Goal: Information Seeking & Learning: Learn about a topic

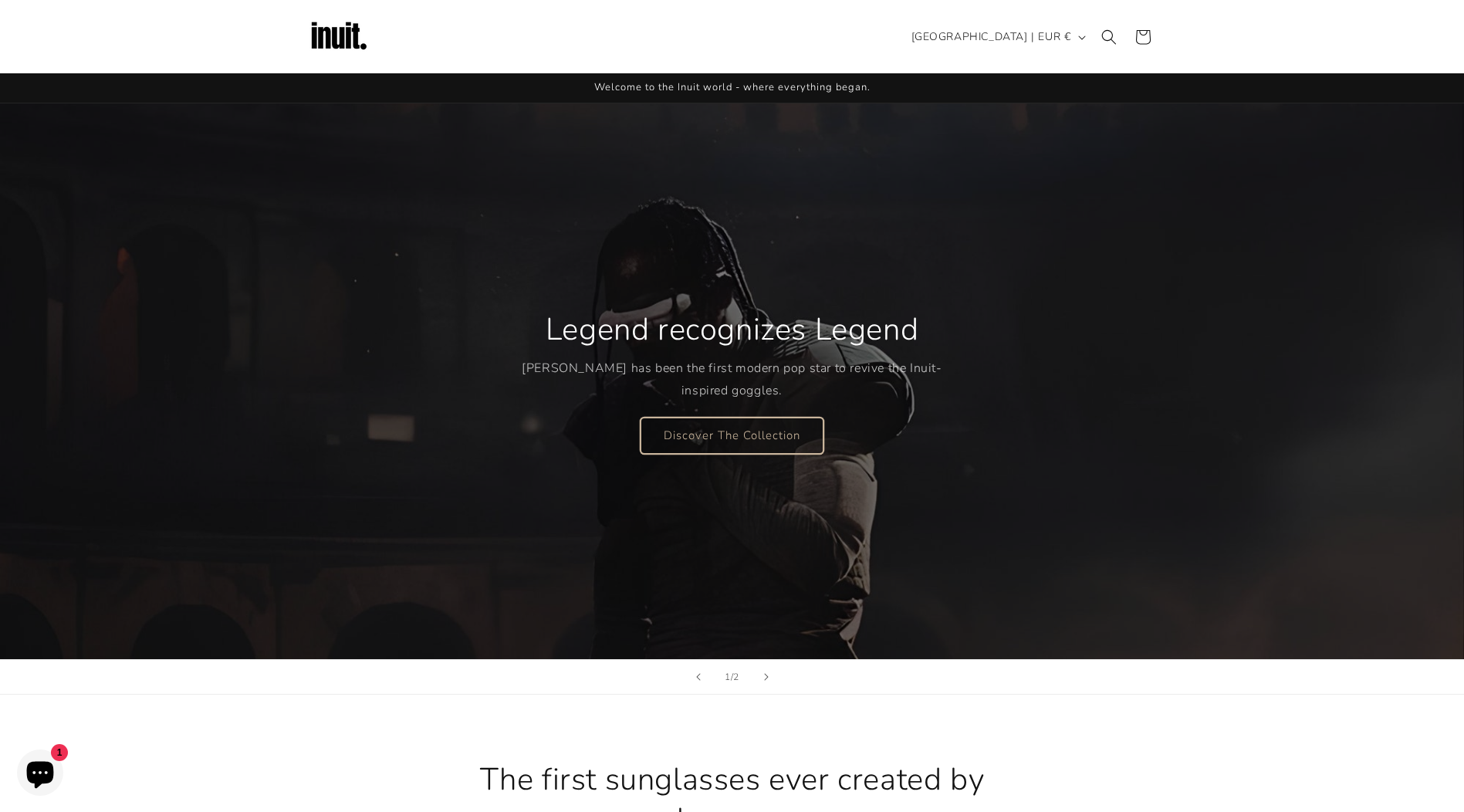
click at [710, 420] on link "Discover The Collection" at bounding box center [732, 434] width 183 height 36
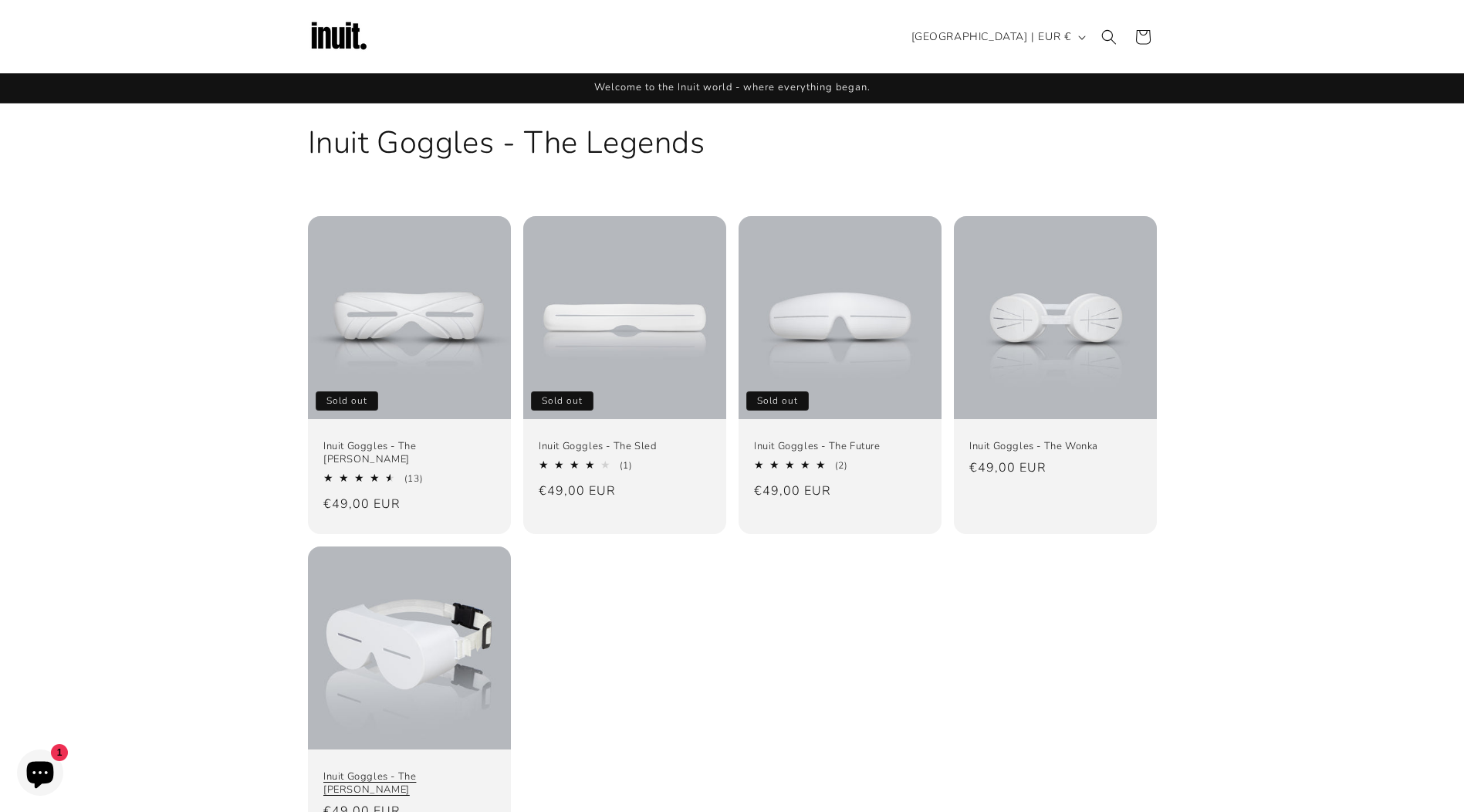
scroll to position [154, 0]
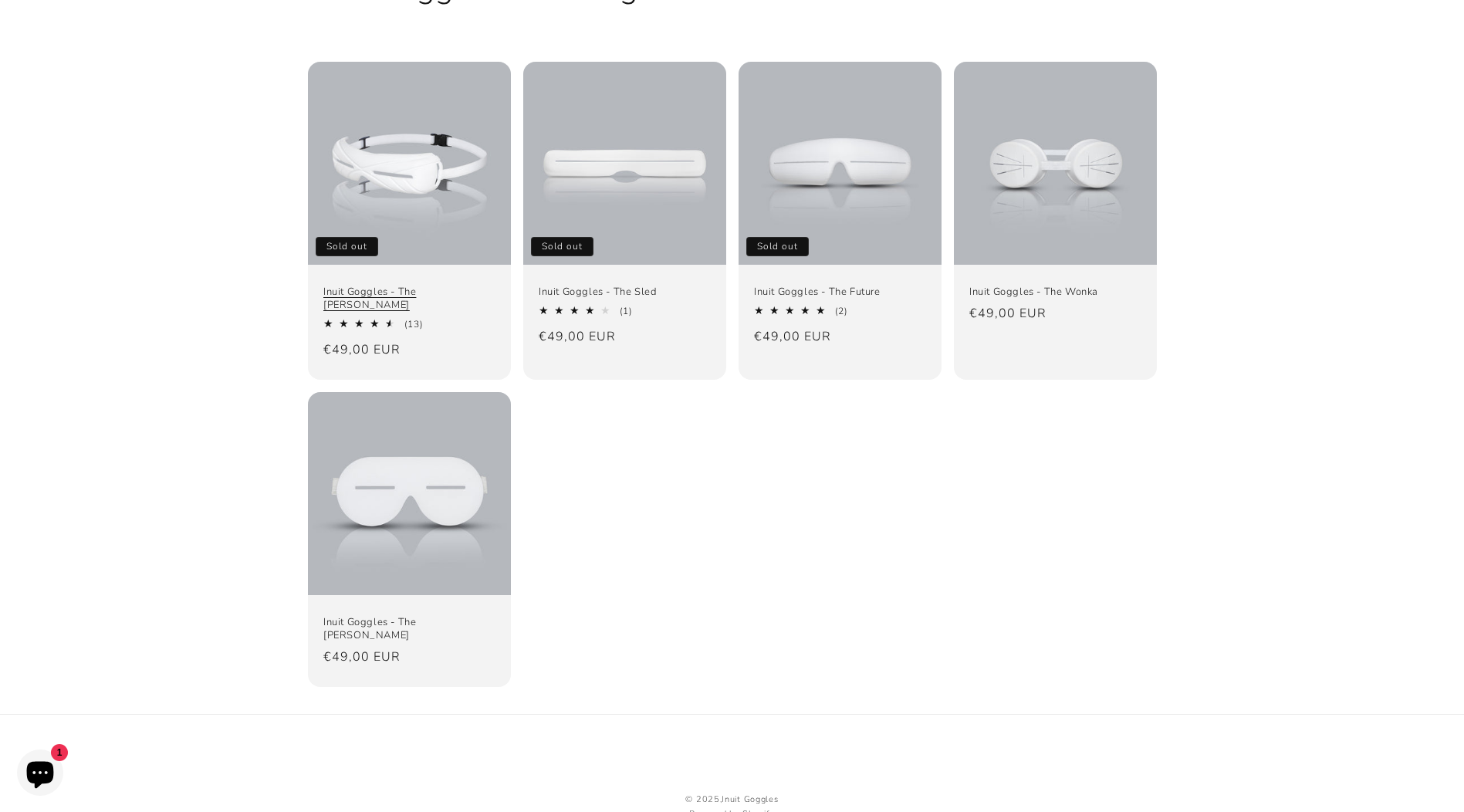
click at [414, 286] on link "Inuit Goggles - The [PERSON_NAME]" at bounding box center [410, 299] width 172 height 26
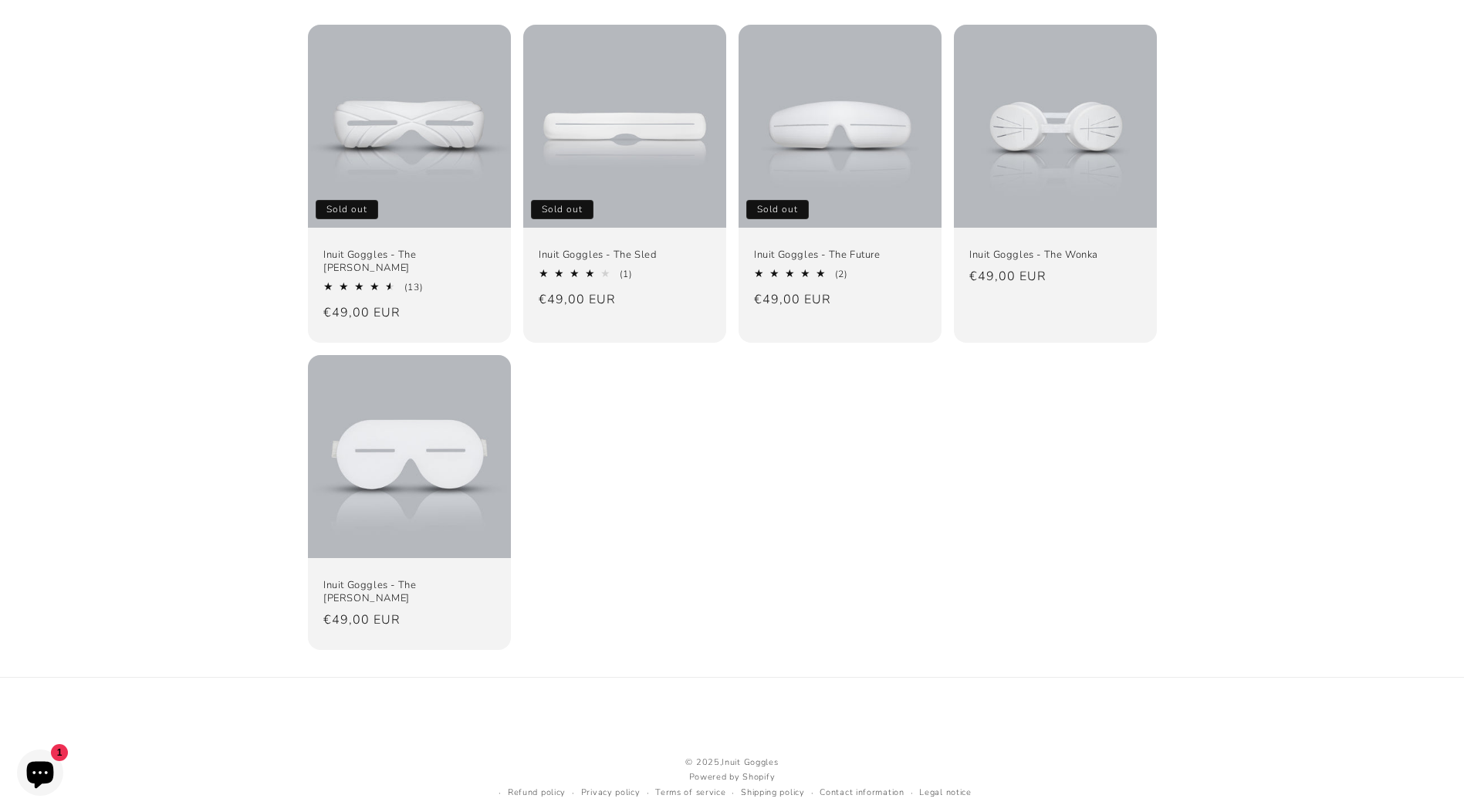
scroll to position [194, 0]
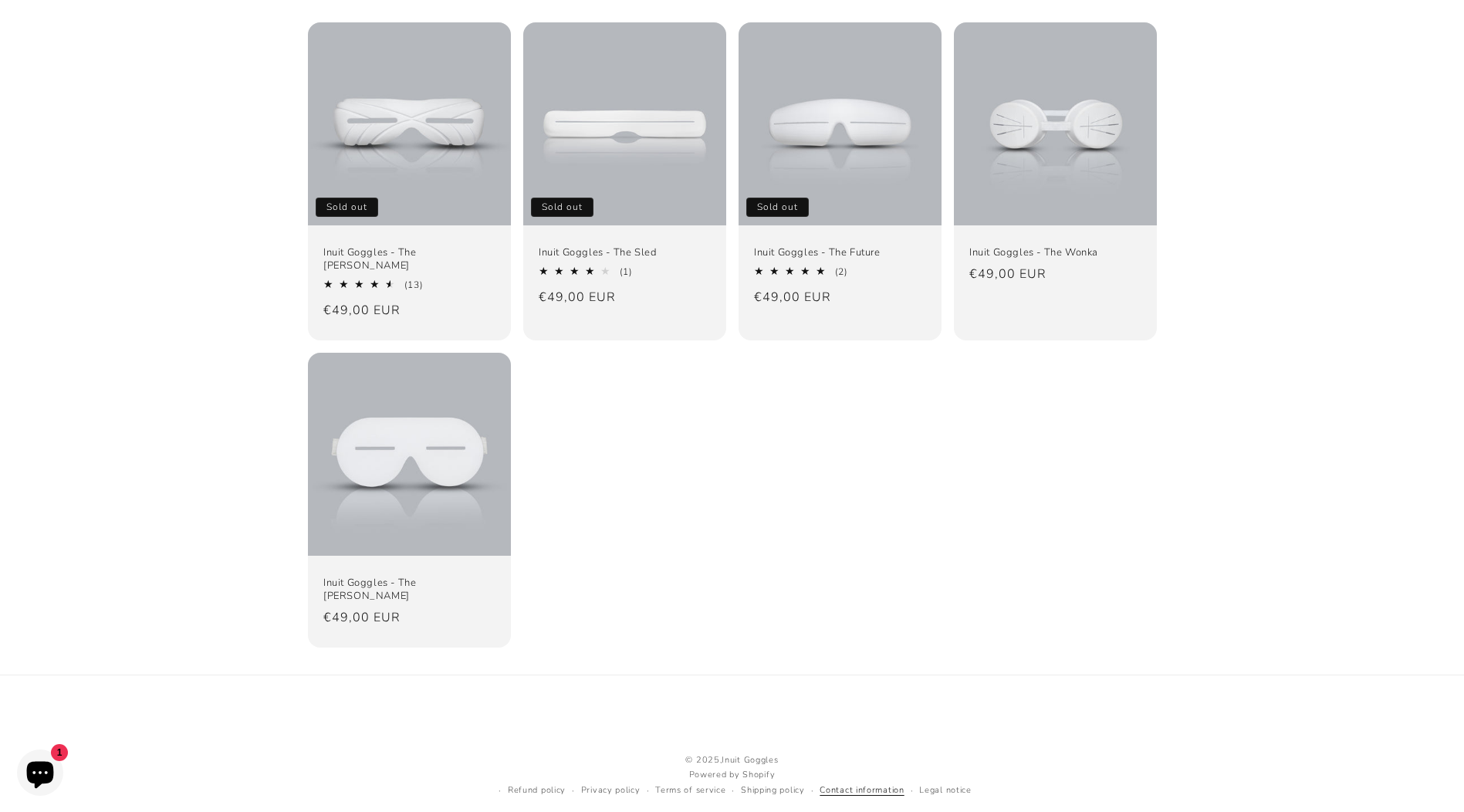
click at [845, 784] on link "Contact information" at bounding box center [861, 790] width 84 height 14
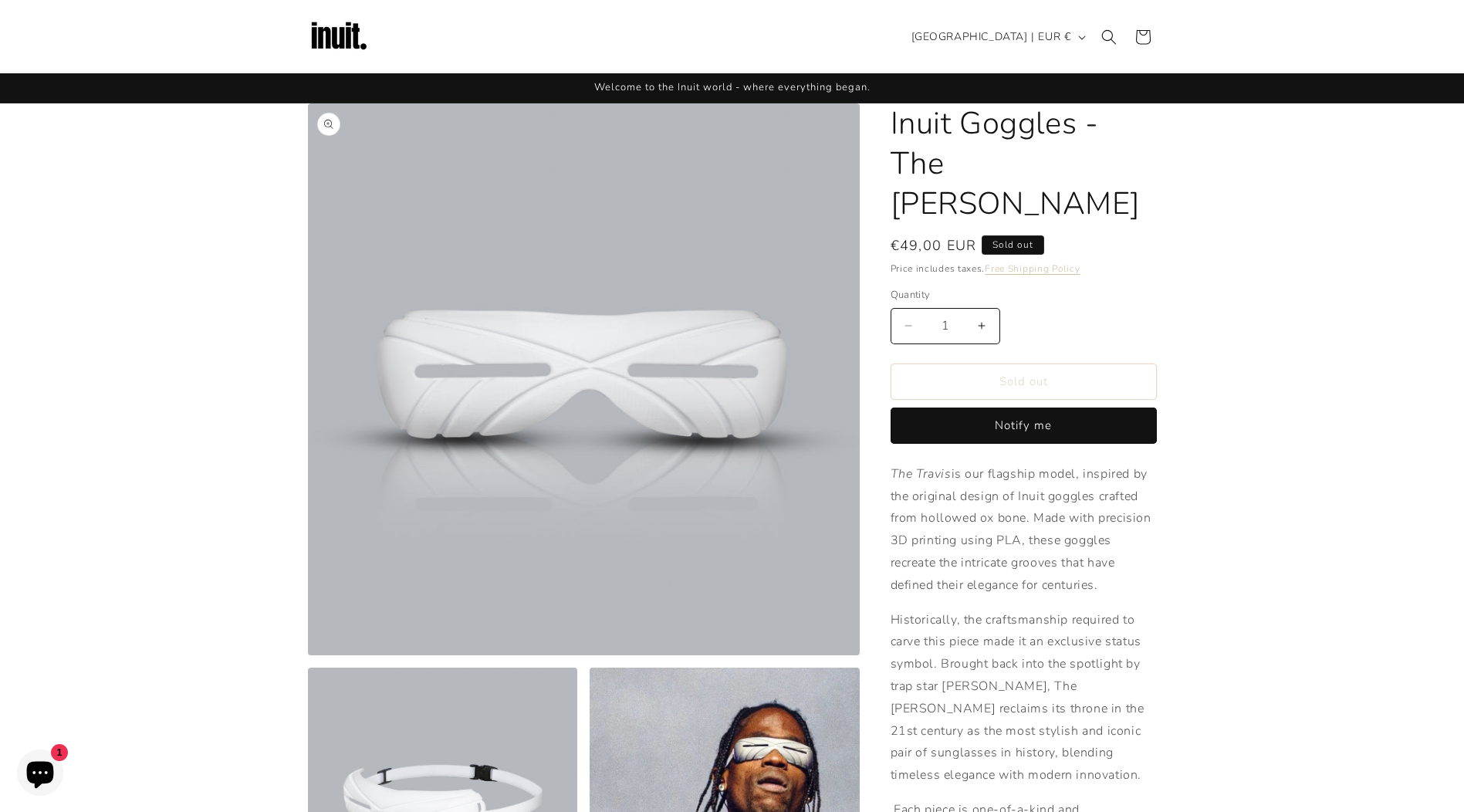
click at [308, 655] on button "Open media 1 in modal" at bounding box center [308, 655] width 0 height 0
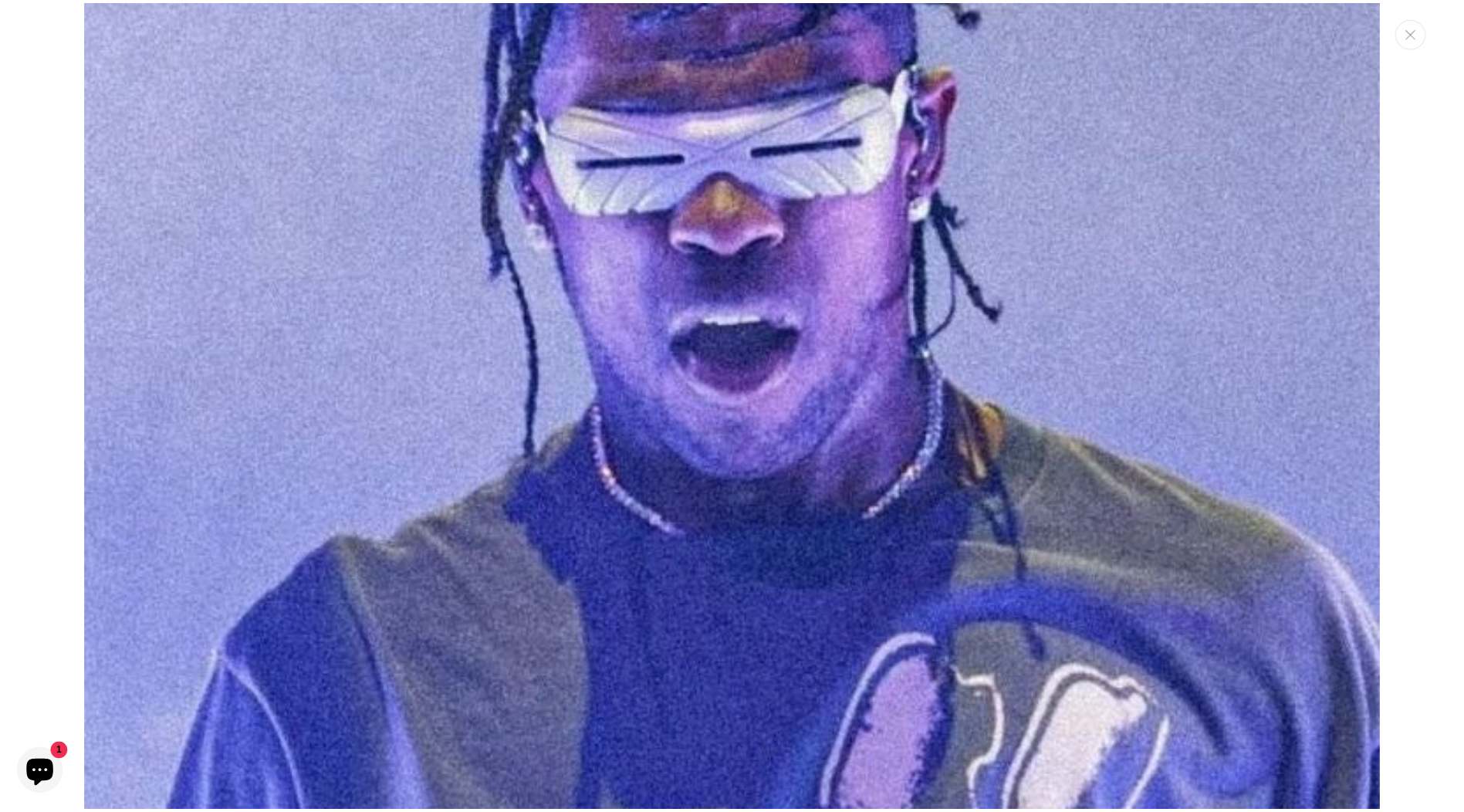
scroll to position [6622, 0]
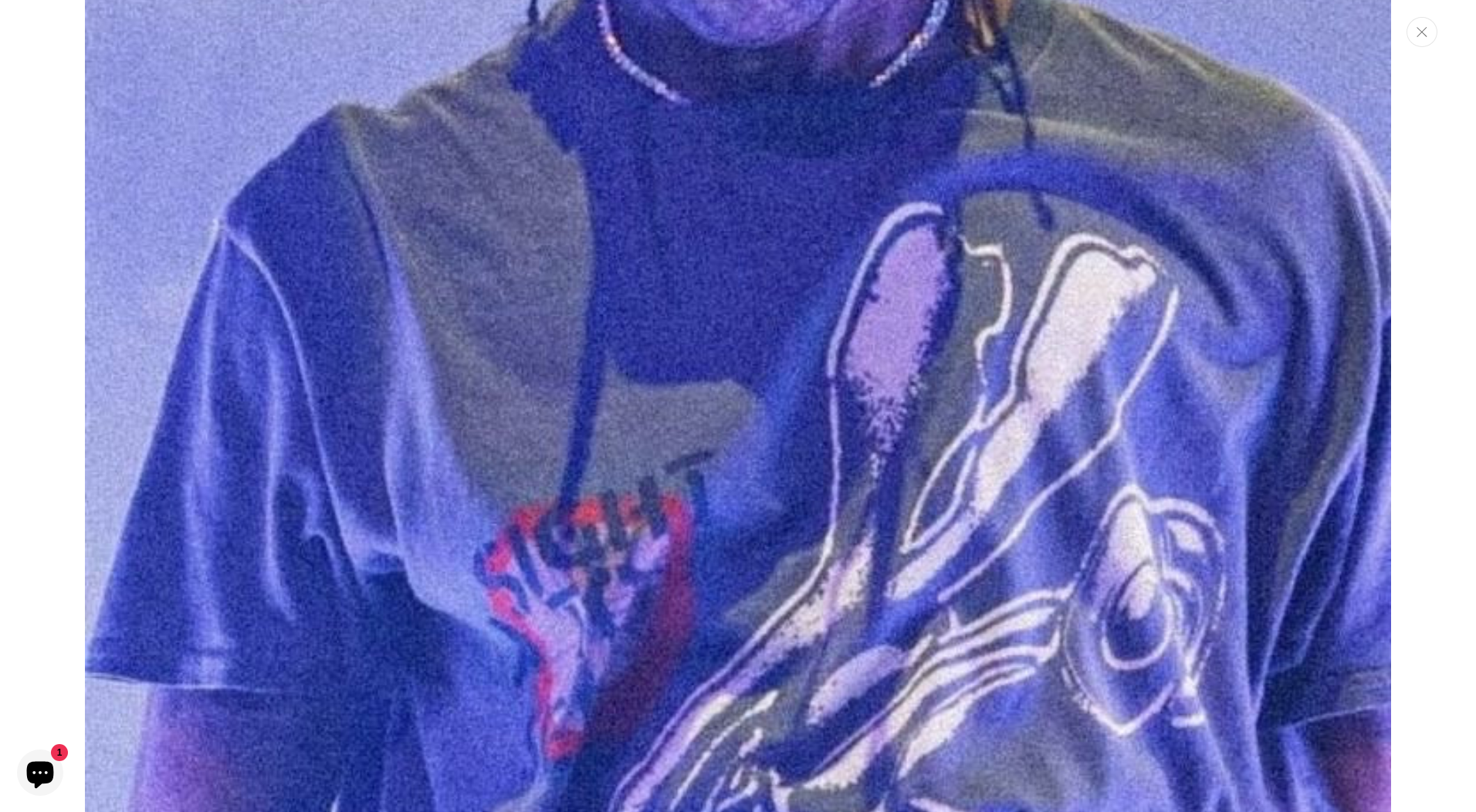
click at [1420, 35] on icon "Close" at bounding box center [1421, 32] width 10 height 10
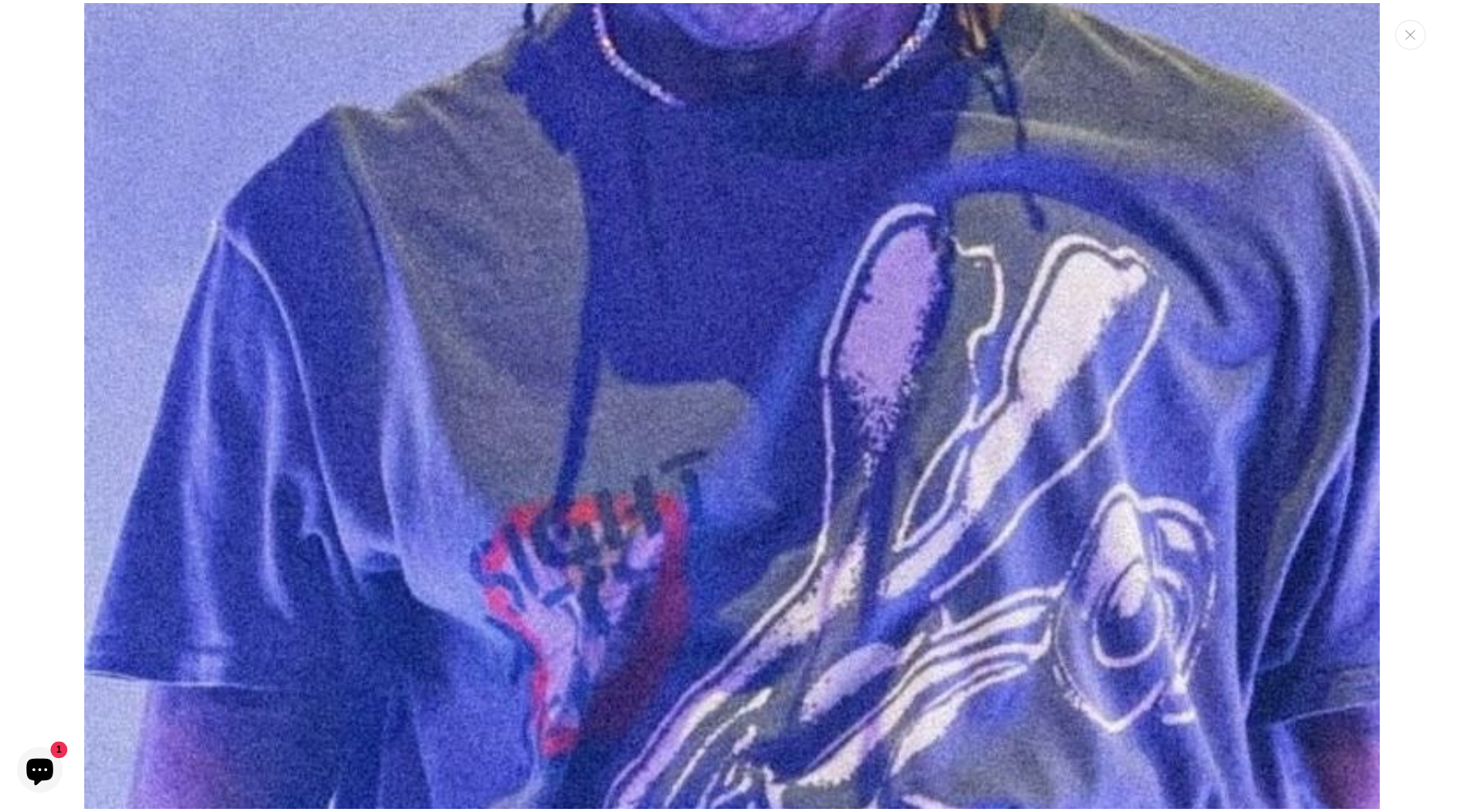
scroll to position [6557, 0]
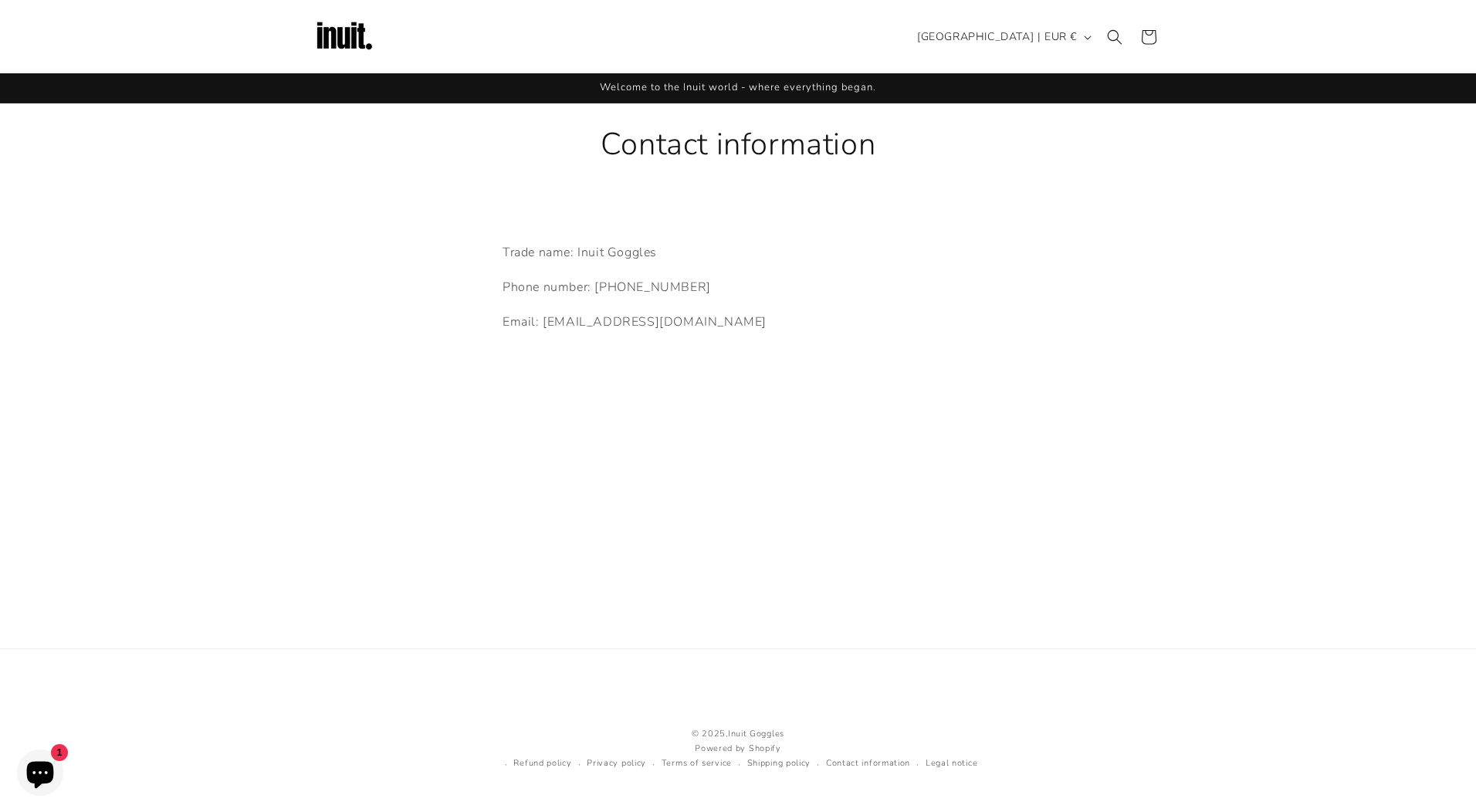
click at [347, 30] on img at bounding box center [344, 37] width 62 height 62
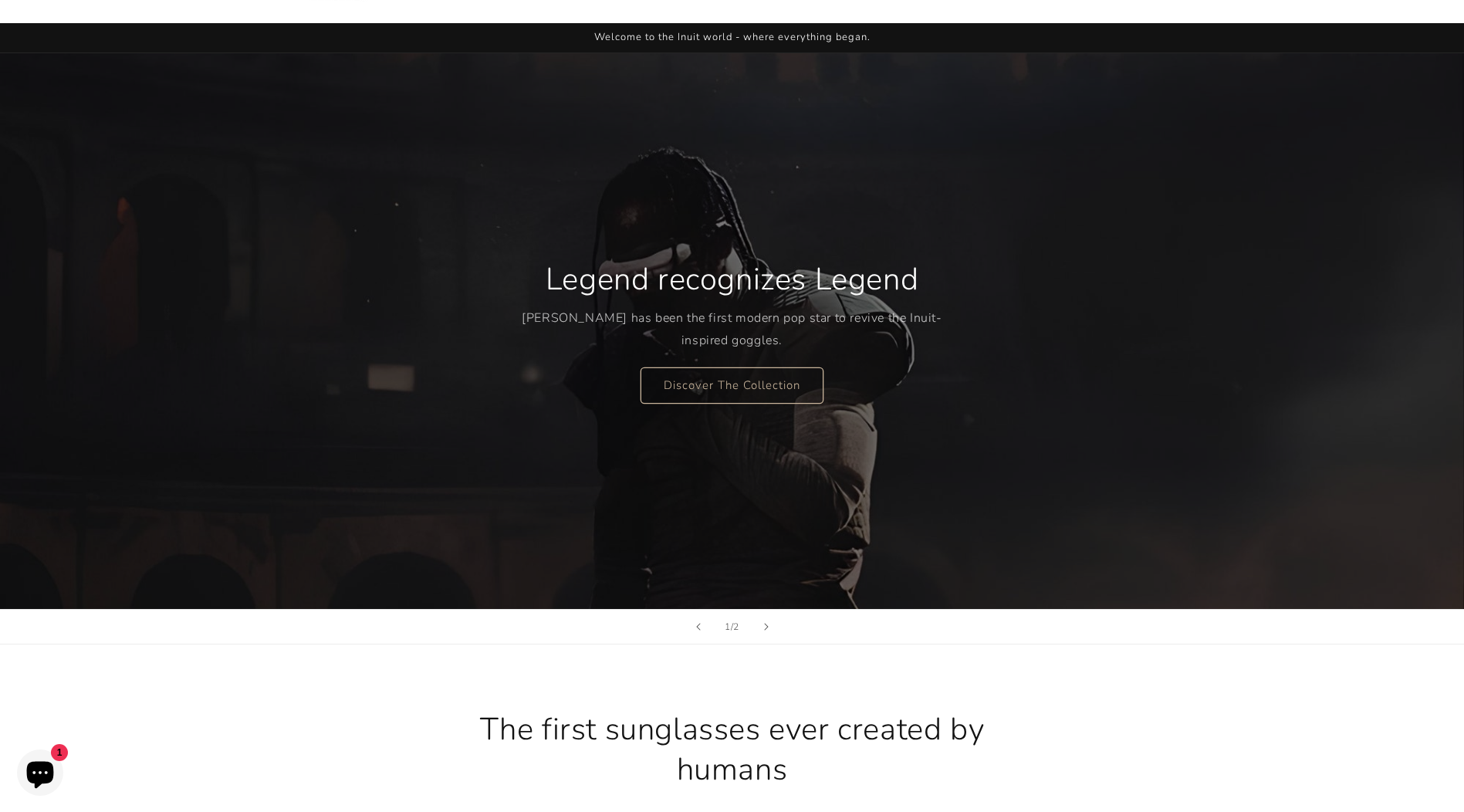
scroll to position [78, 0]
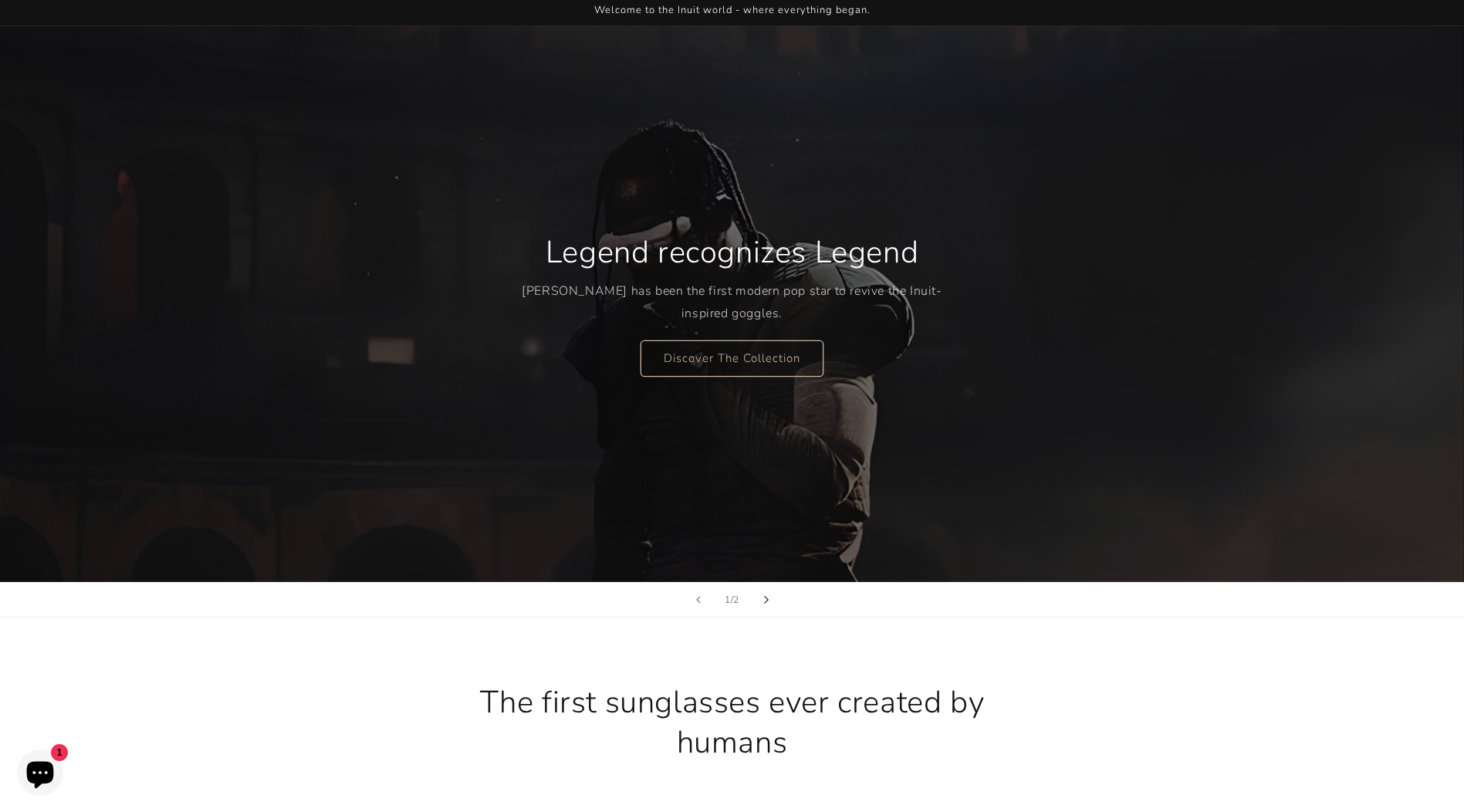
click at [769, 600] on button "Next slide" at bounding box center [767, 600] width 34 height 34
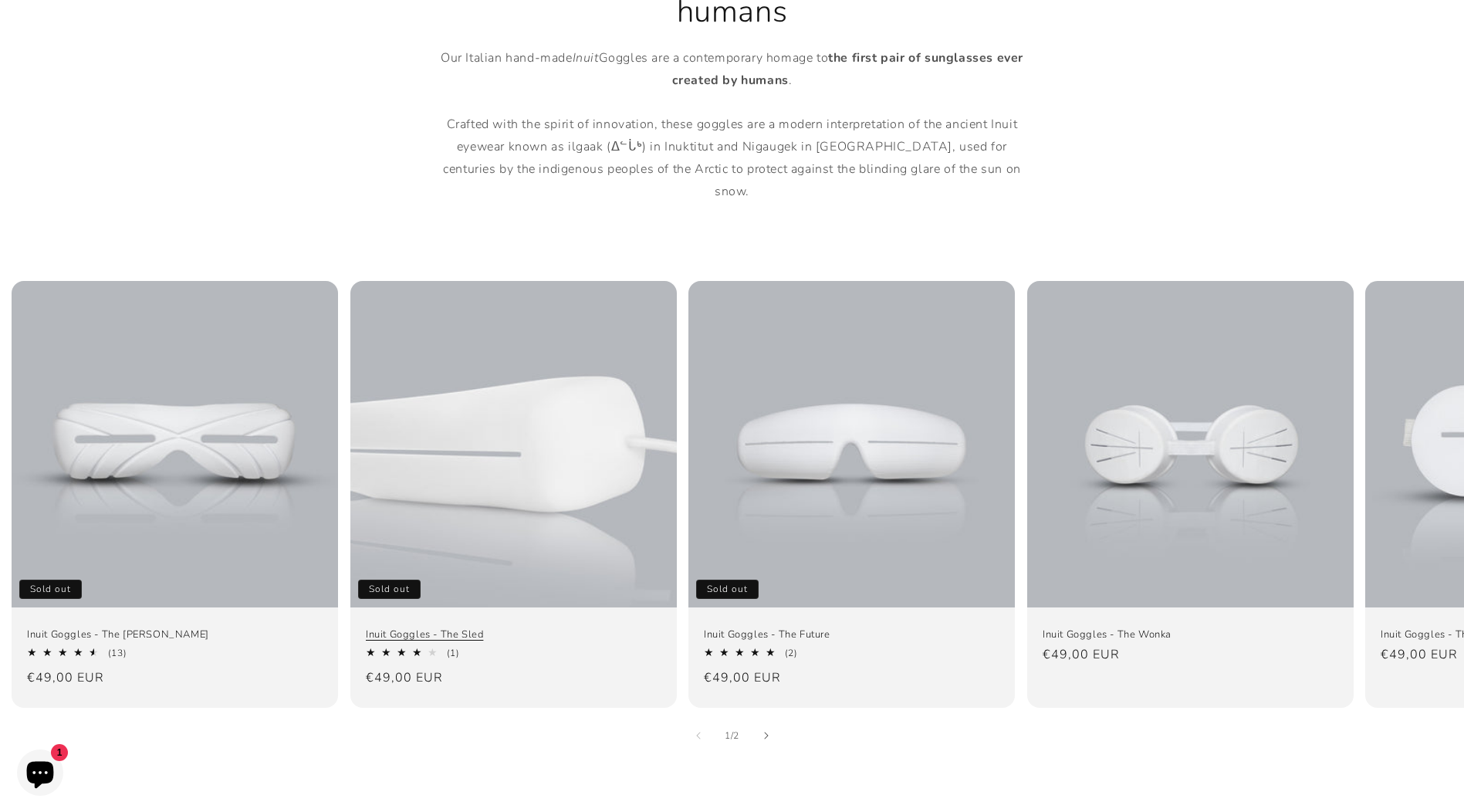
scroll to position [849, 0]
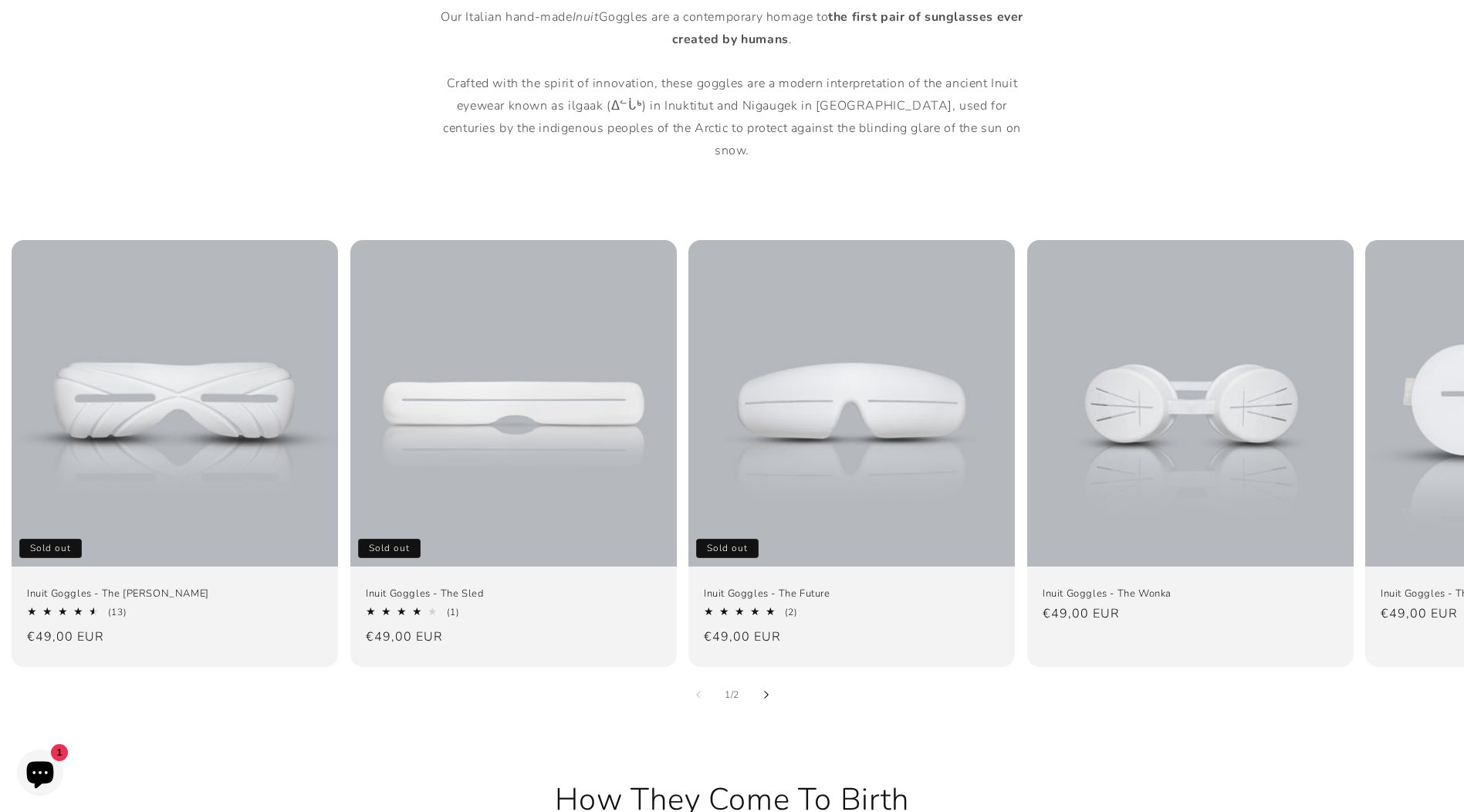
click at [766, 691] on icon "Slide right" at bounding box center [767, 695] width 6 height 9
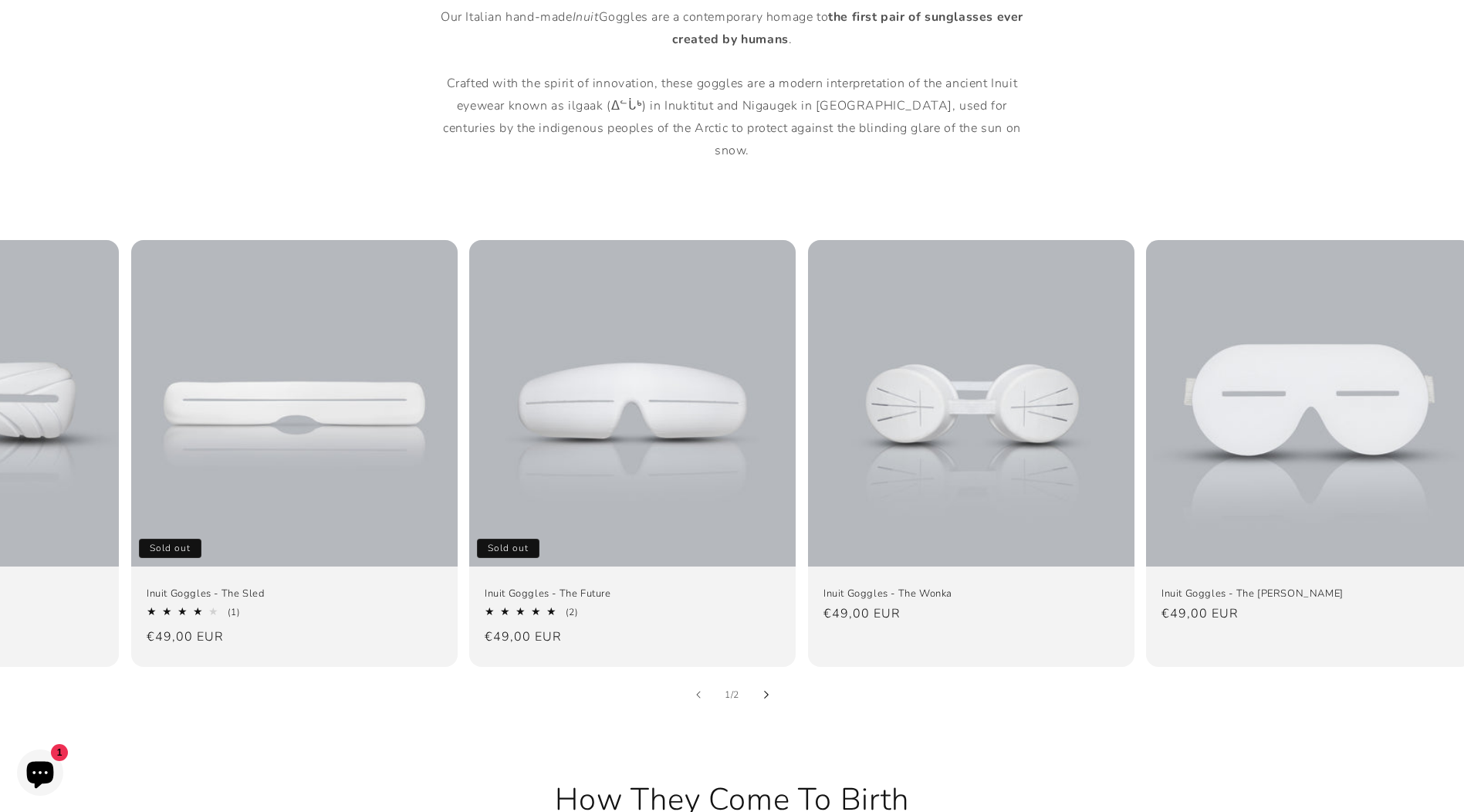
scroll to position [0, 239]
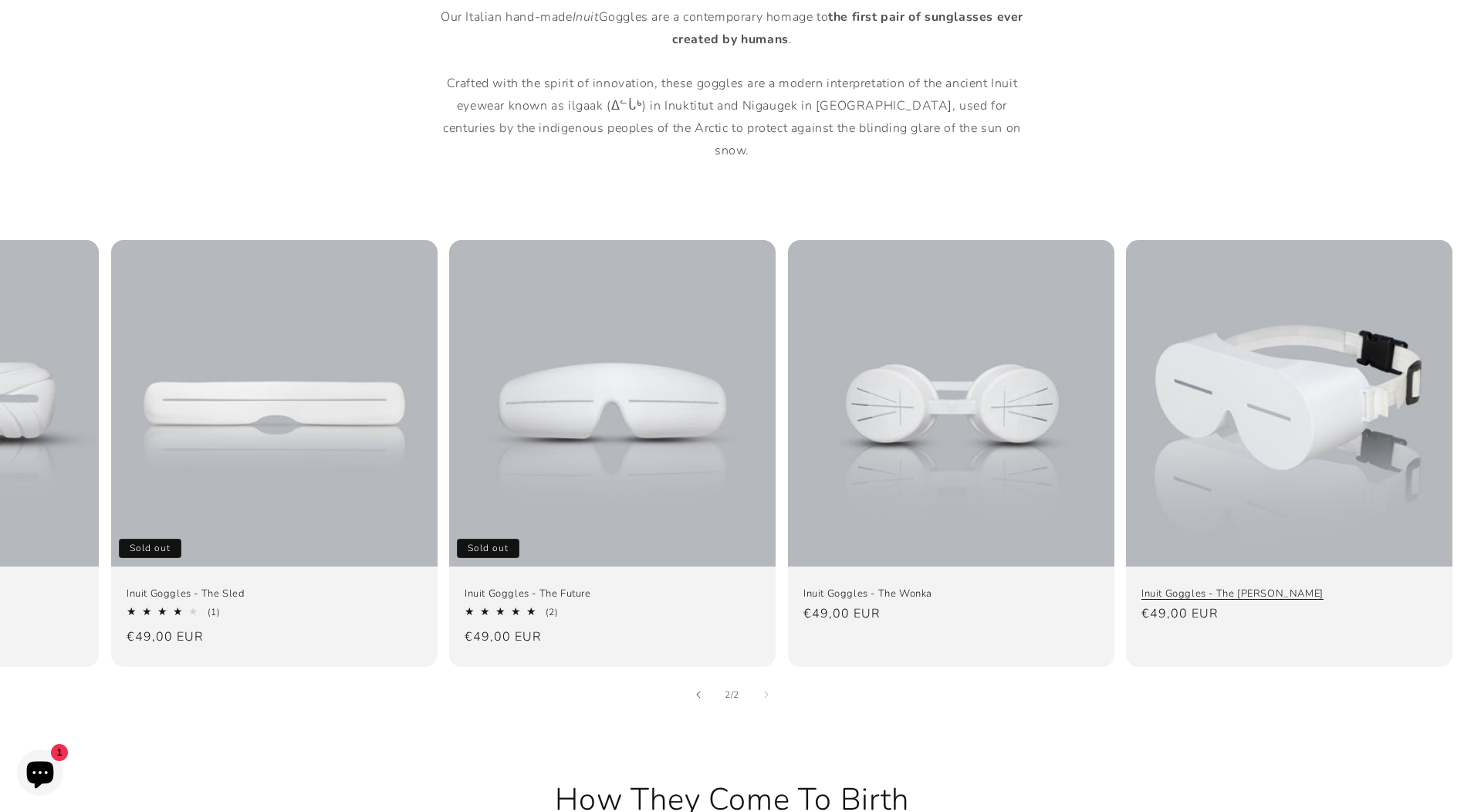
click at [1210, 587] on link "Inuit Goggles - The Smith" at bounding box center [1289, 593] width 295 height 13
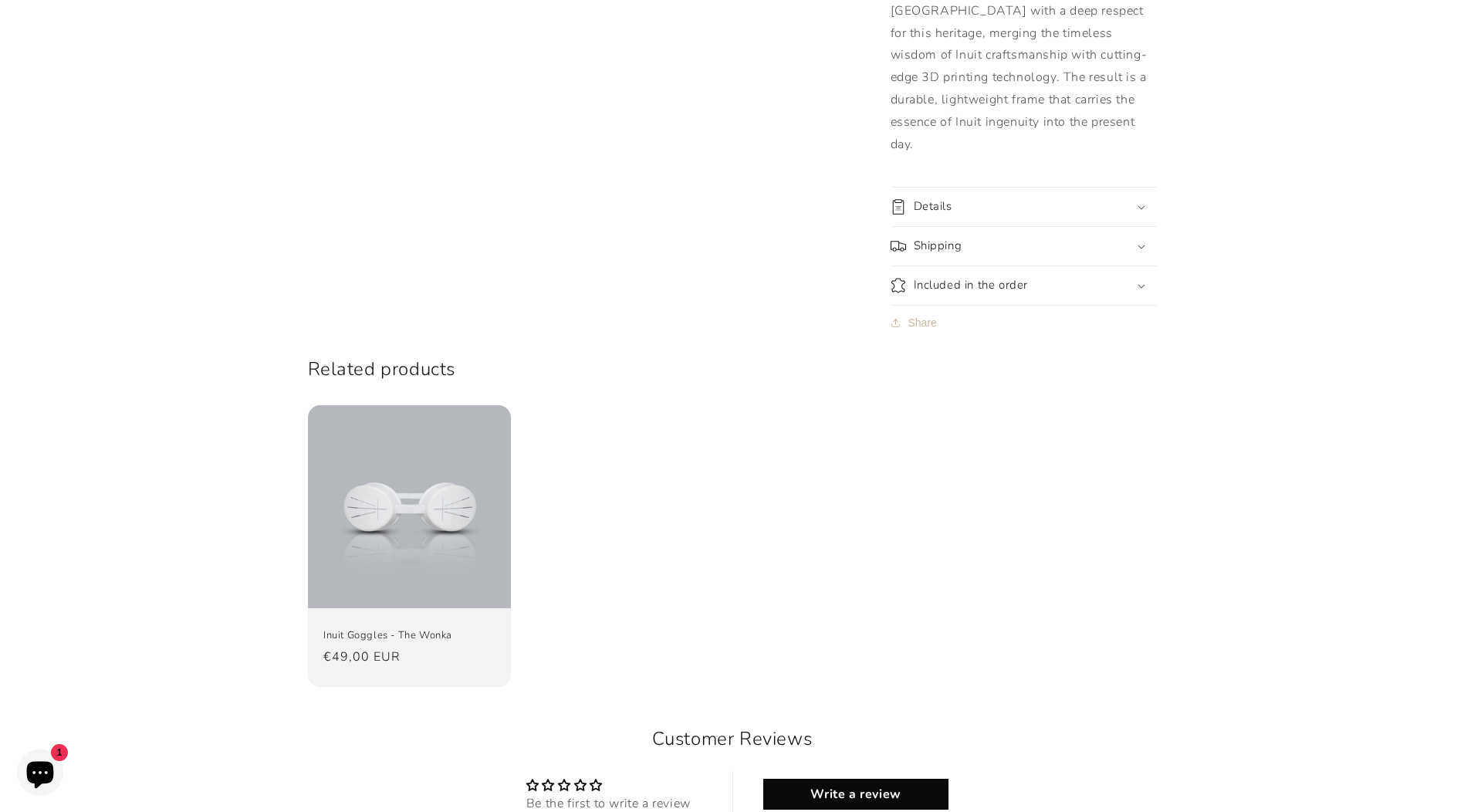
scroll to position [1389, 0]
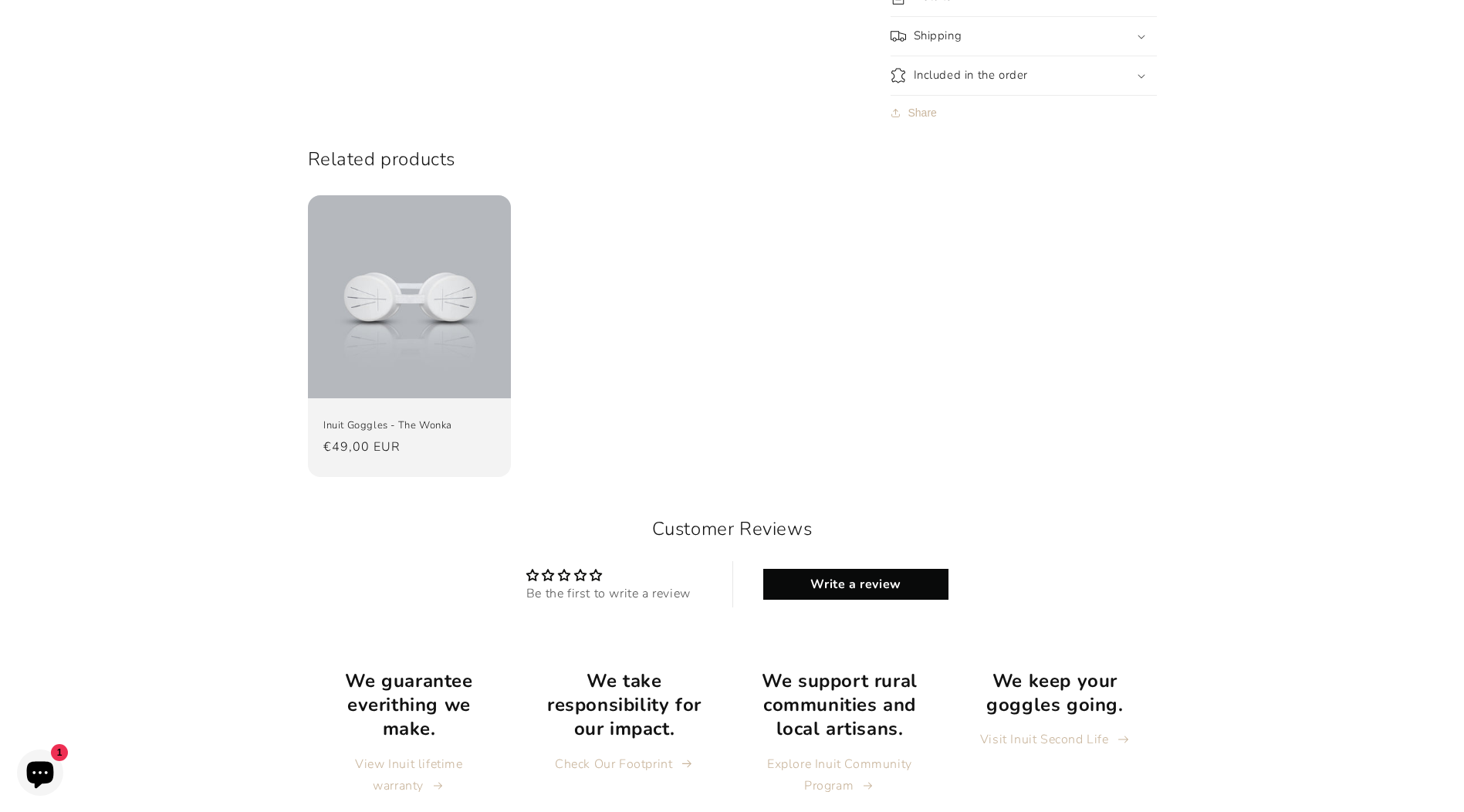
click at [1064, 729] on link "Visit Inuit Second Life" at bounding box center [1055, 740] width 150 height 23
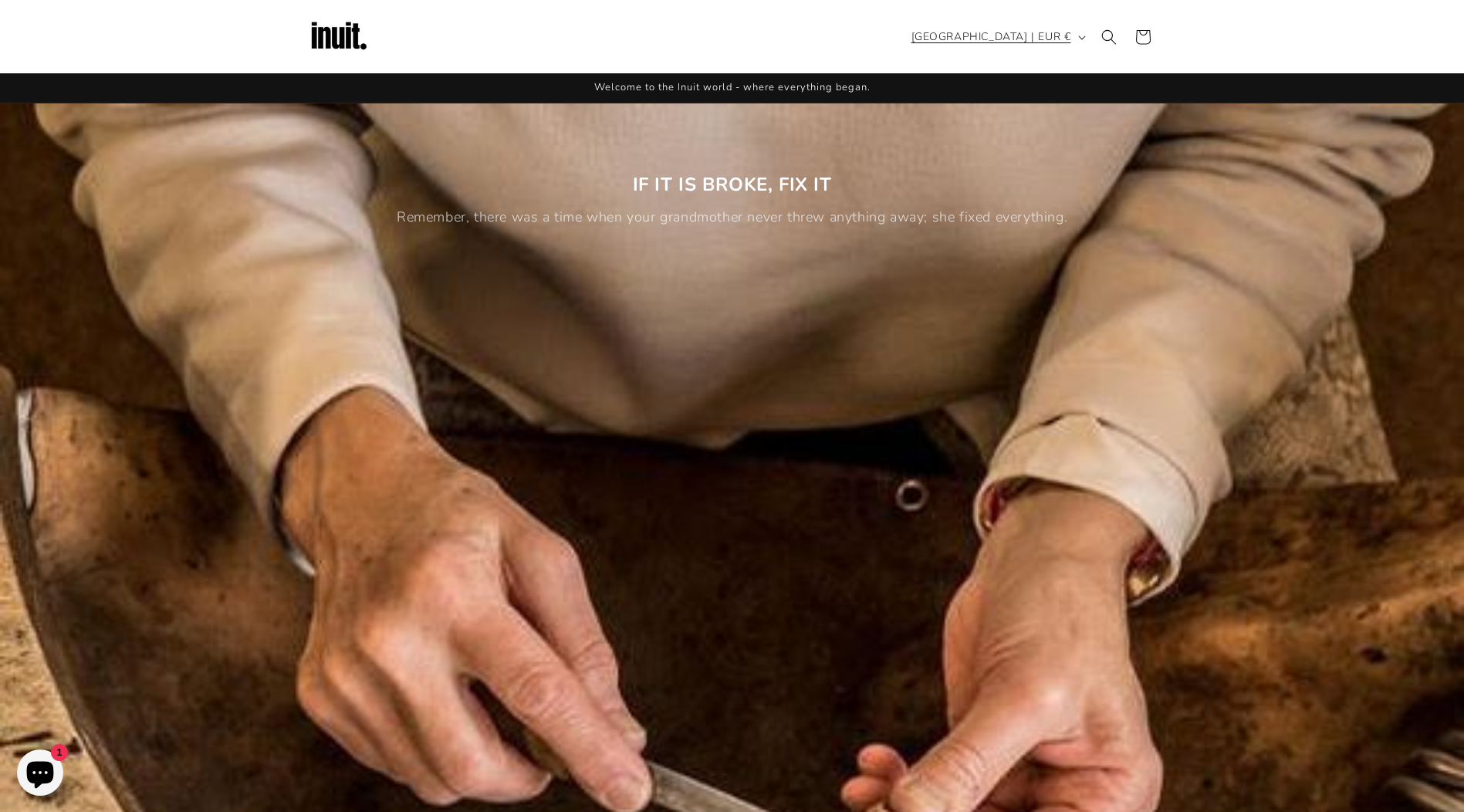
click at [1074, 31] on button "[GEOGRAPHIC_DATA] | EUR €" at bounding box center [997, 37] width 190 height 29
click at [841, 3] on header "Search Country/region [GEOGRAPHIC_DATA] | EUR € Search 474 countries/regions fo…" at bounding box center [732, 36] width 926 height 73
